Goal: Information Seeking & Learning: Learn about a topic

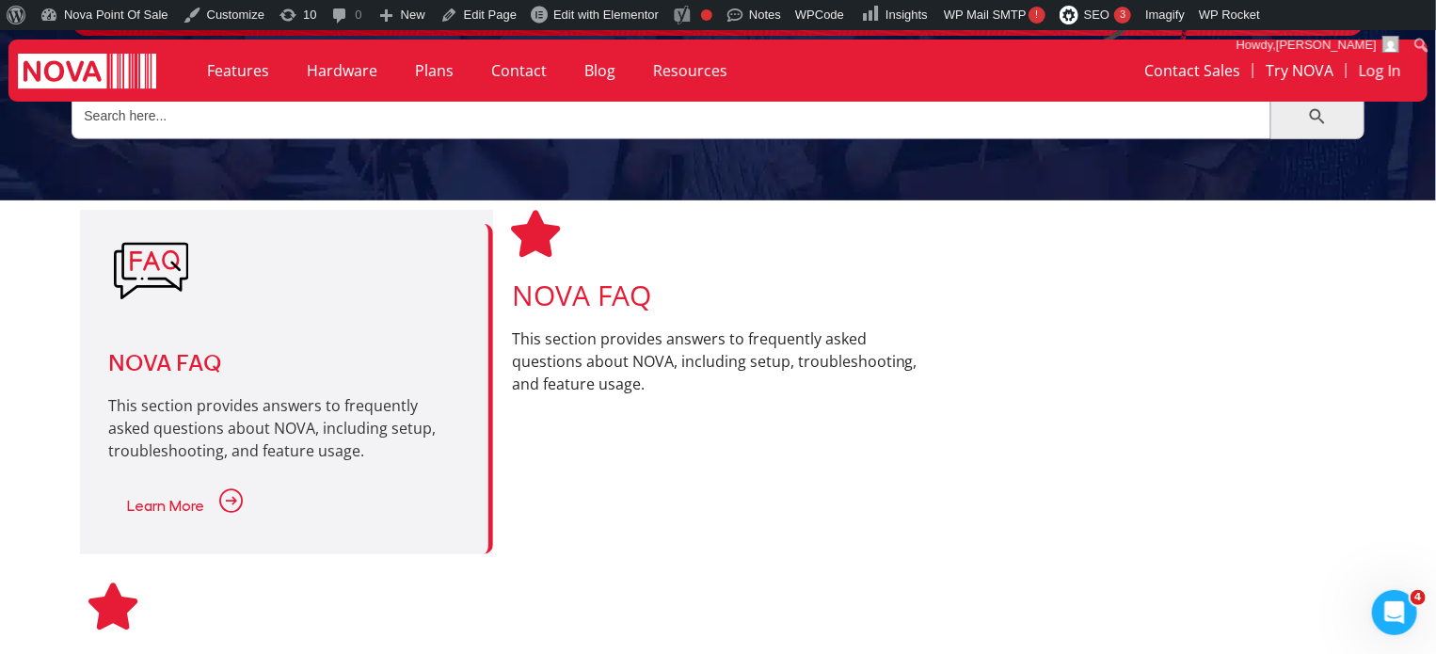
scroll to position [377, 0]
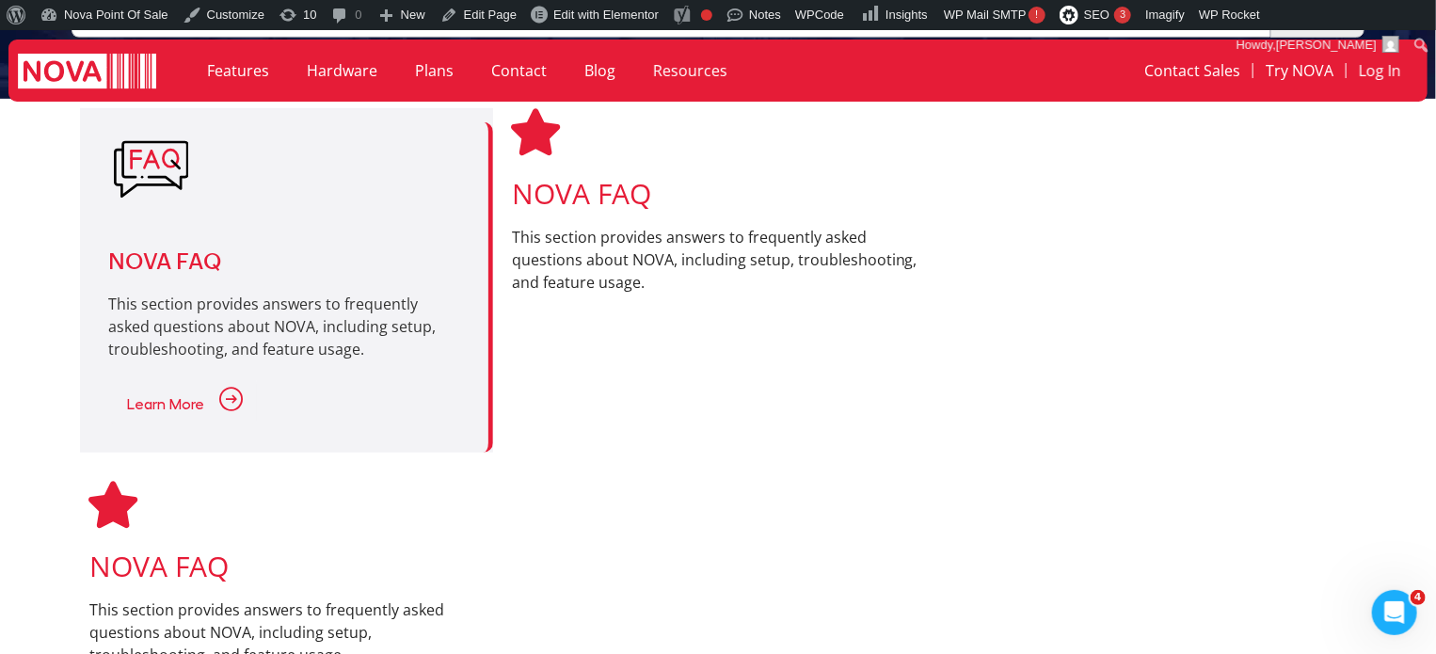
scroll to position [565, 0]
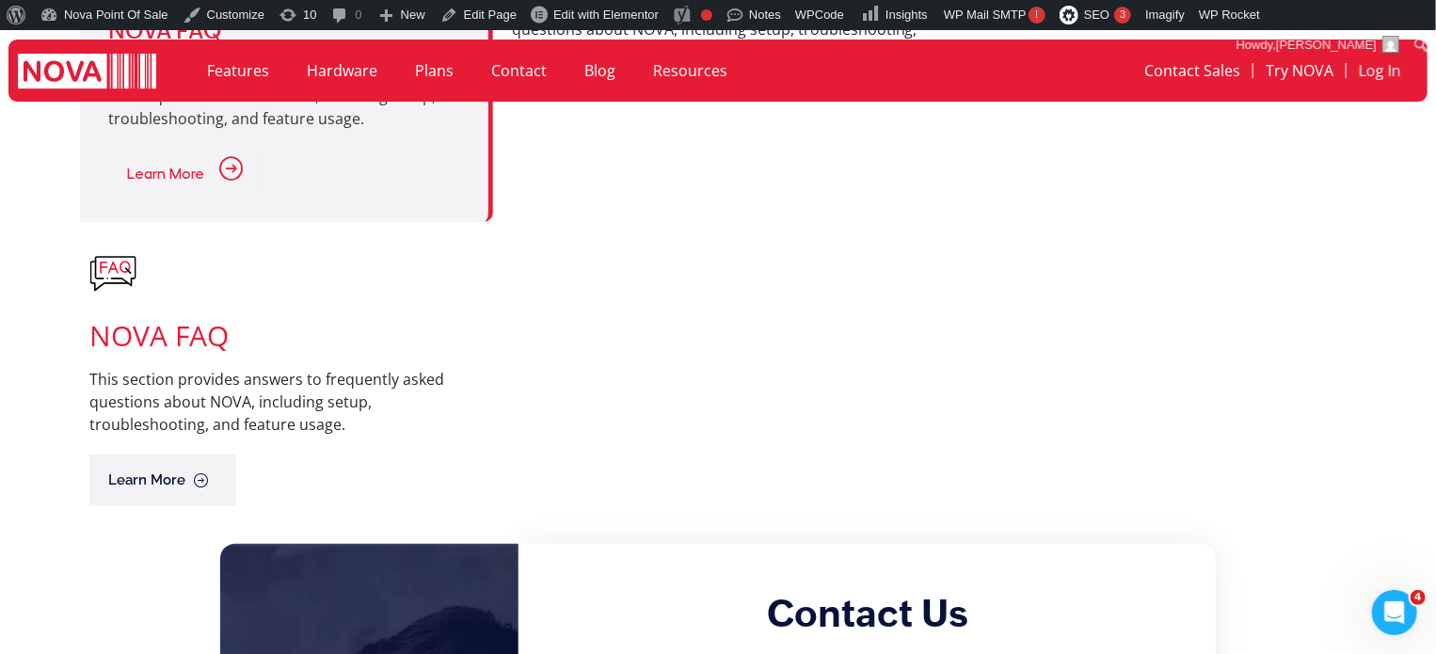
scroll to position [659, 0]
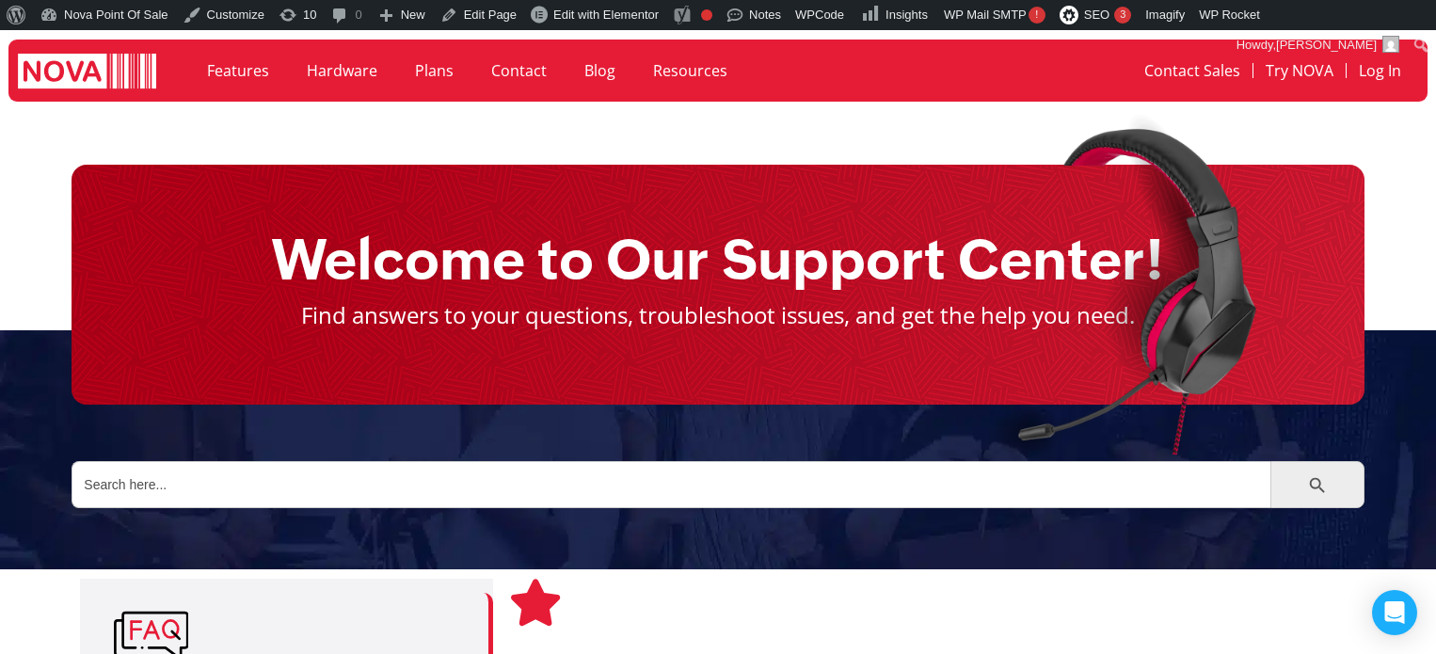
scroll to position [377, 0]
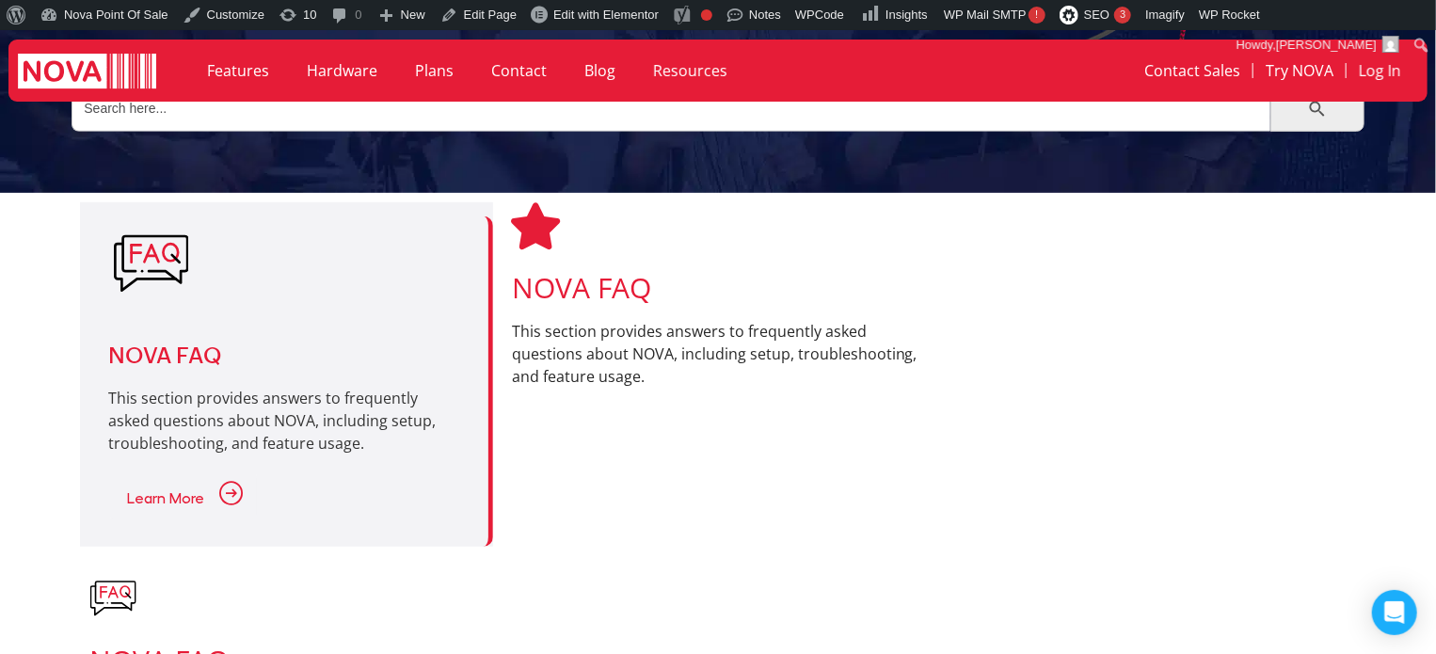
drag, startPoint x: 819, startPoint y: 511, endPoint x: 783, endPoint y: 506, distance: 36.1
click at [819, 511] on div "NOVA FAQ This section provides answers to frequently asked questions about NOVA…" at bounding box center [718, 374] width 412 height 345
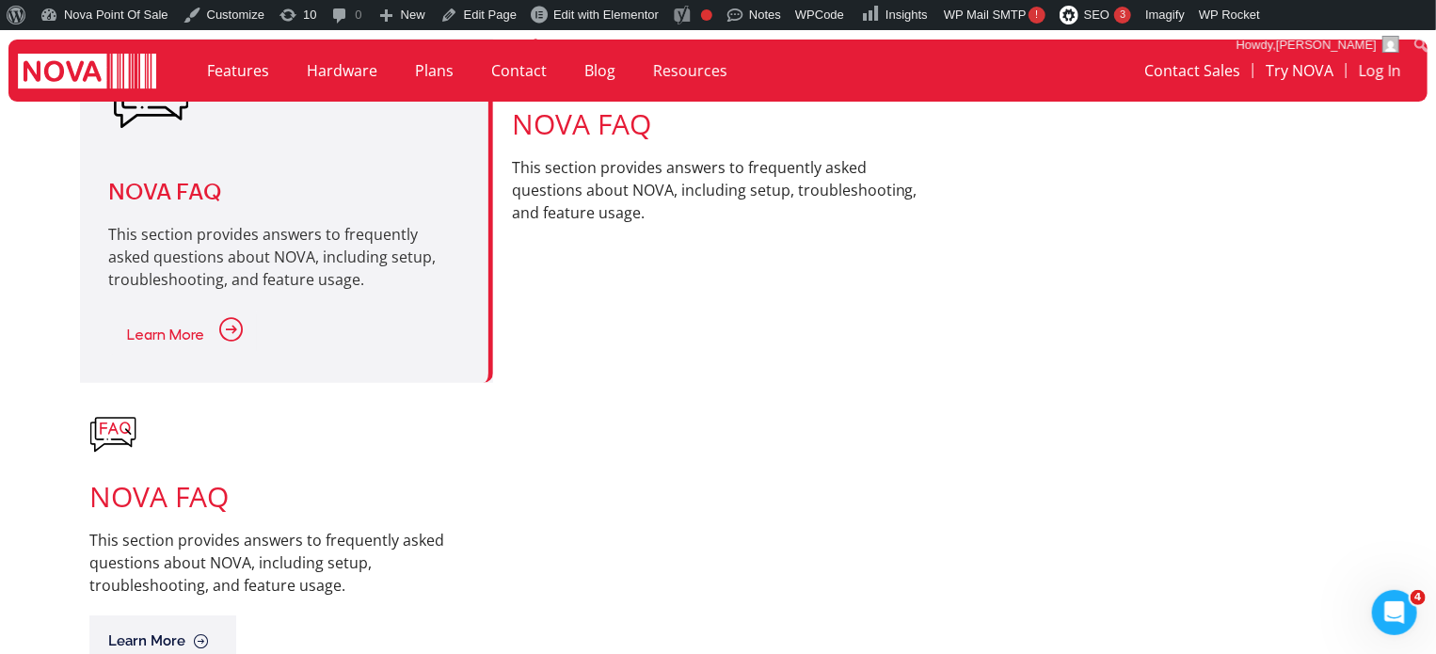
scroll to position [565, 0]
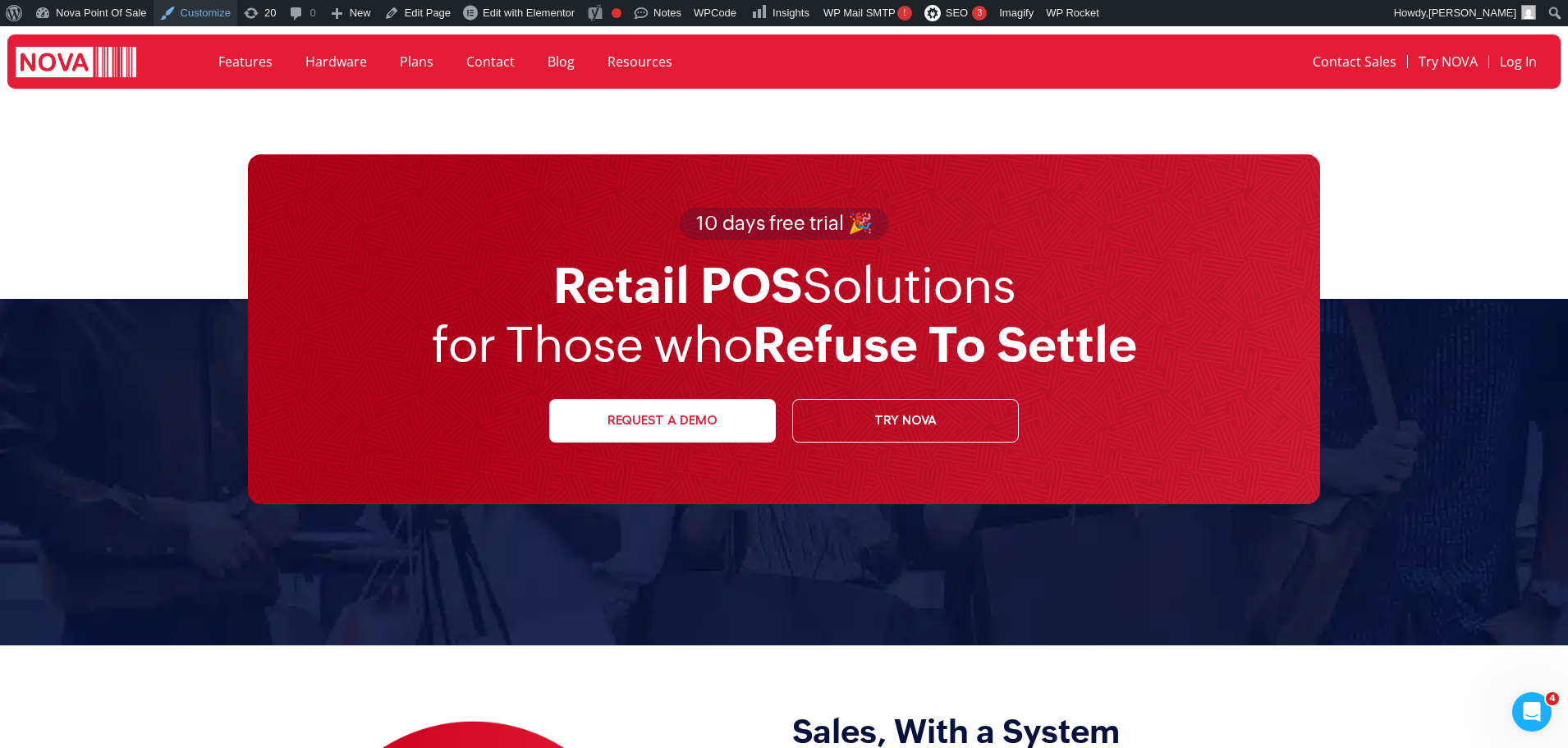
click at [194, 17] on link "Customize" at bounding box center [195, 13] width 84 height 26
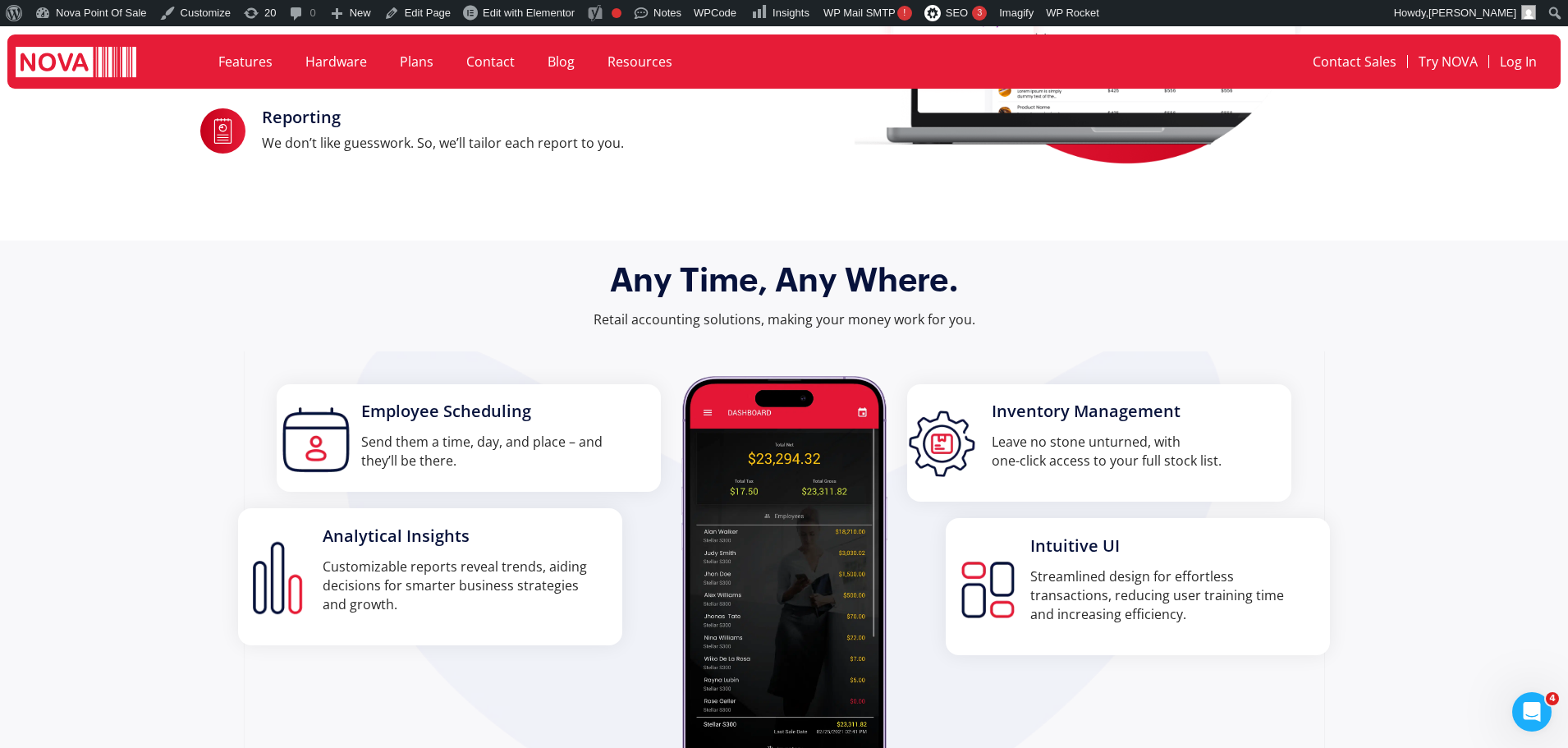
scroll to position [2296, 0]
